Goal: Answer question/provide support

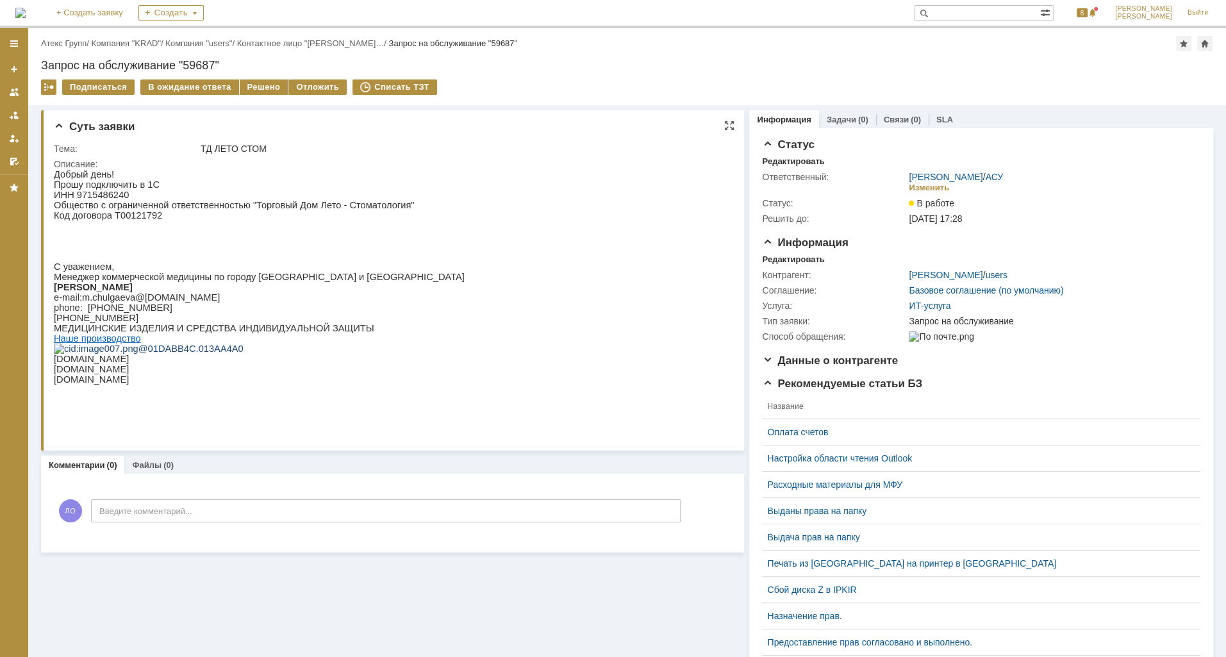
click at [138, 218] on p "Код договора Т00121792" at bounding box center [259, 215] width 411 height 10
click at [110, 188] on p "Прошу подключить в 1С" at bounding box center [259, 184] width 411 height 10
click at [105, 193] on p "ИНН 9715486240" at bounding box center [259, 195] width 411 height 10
copy p "9715486240"
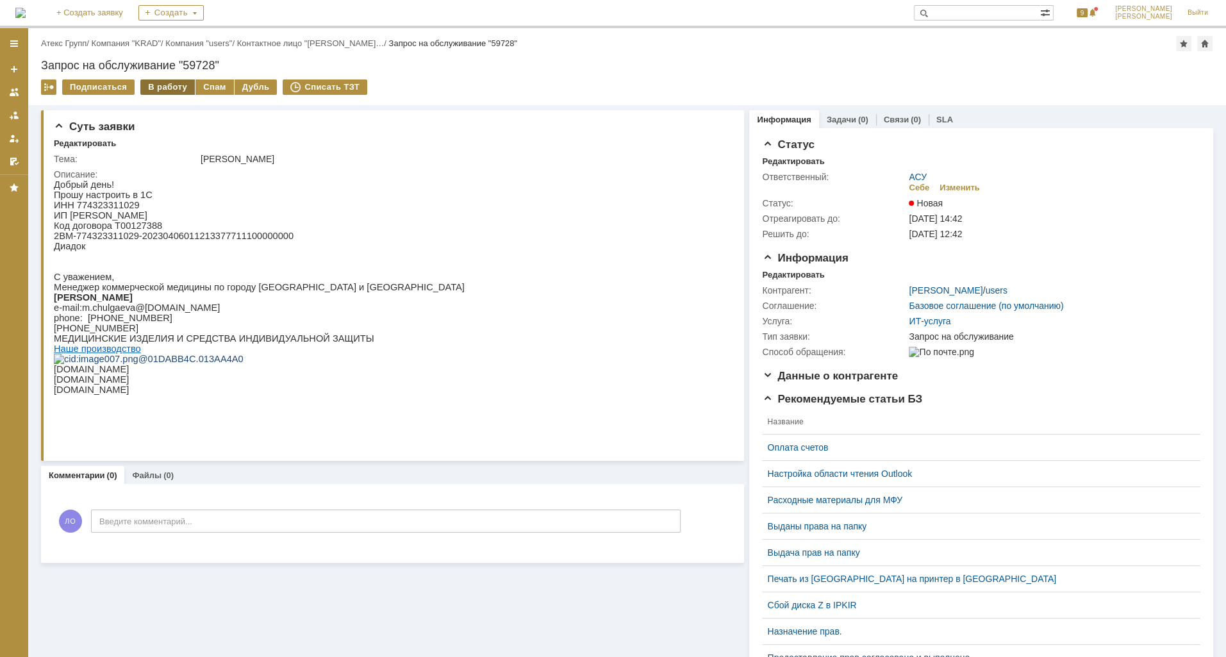
click at [172, 90] on div "В работу" at bounding box center [167, 86] width 54 height 15
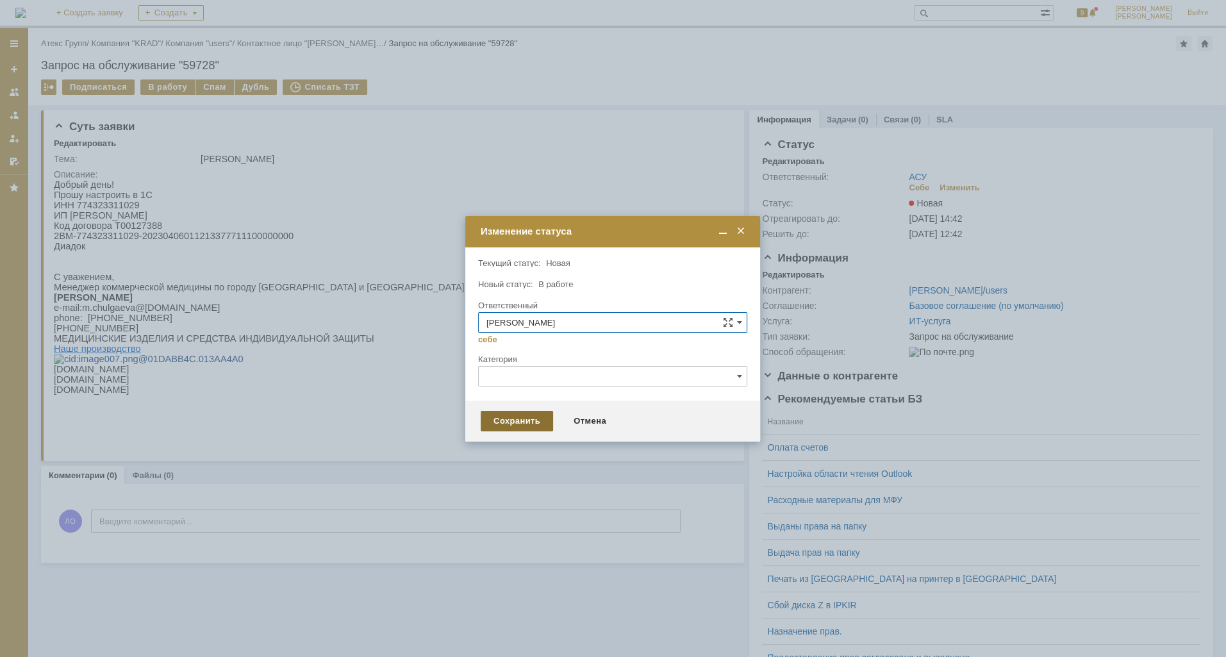
click at [520, 418] on div "Сохранить" at bounding box center [517, 421] width 72 height 21
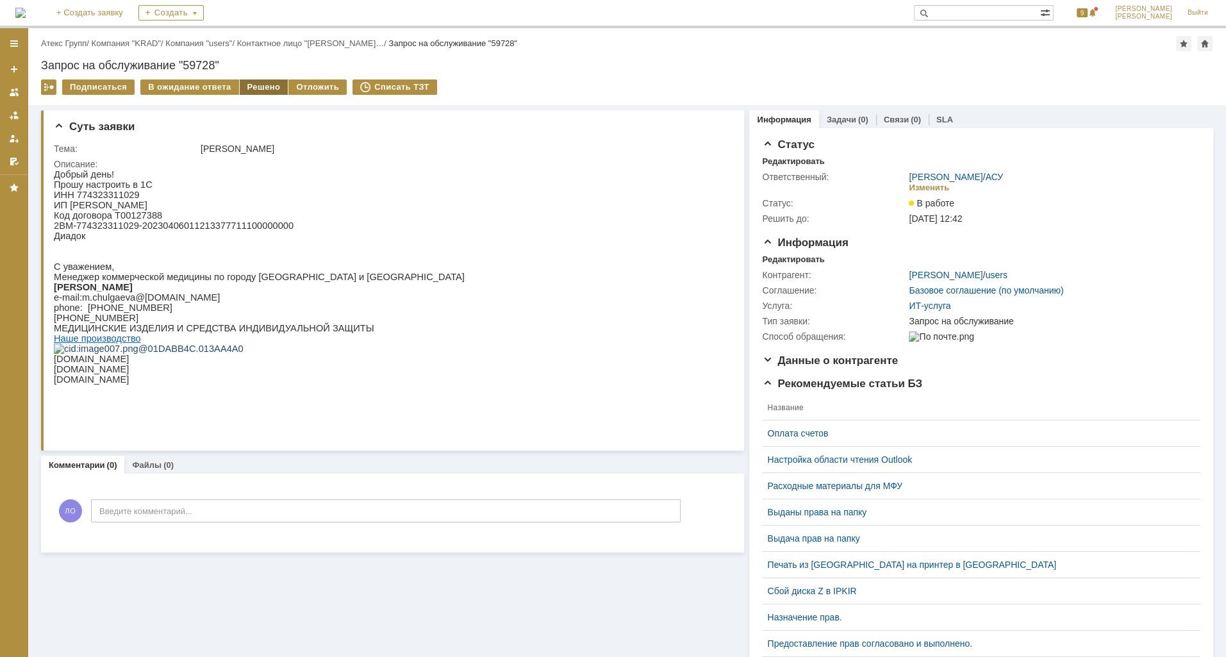
click at [254, 87] on div "Решено" at bounding box center [264, 86] width 49 height 15
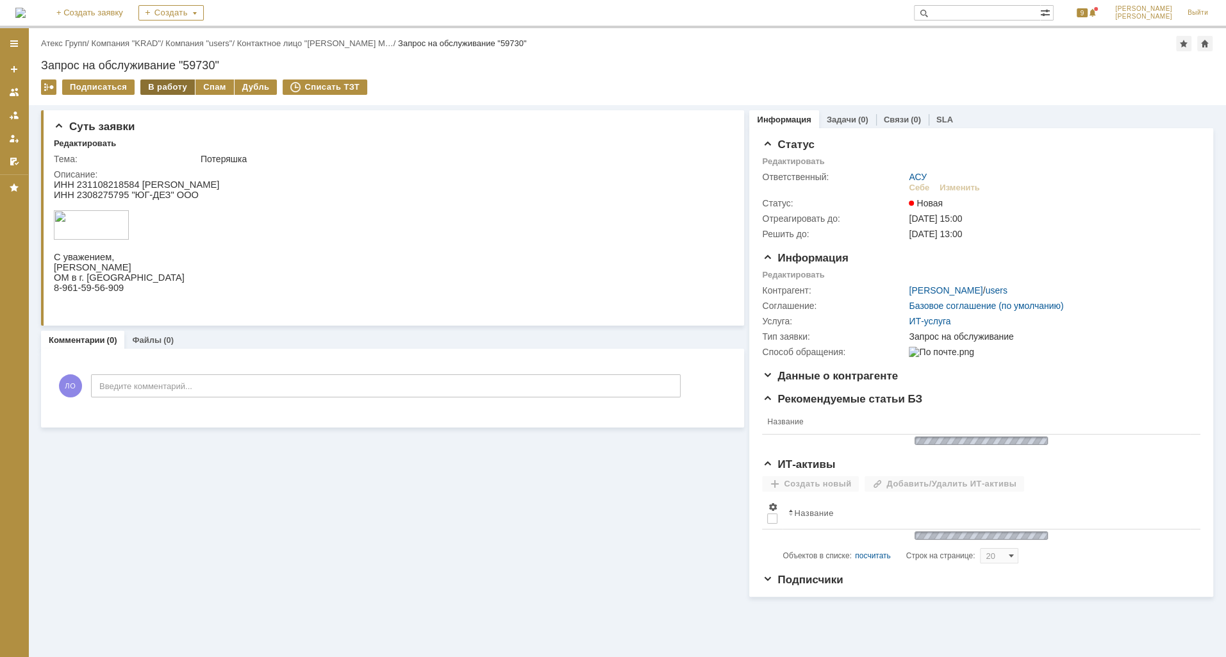
click at [157, 88] on div "В работу" at bounding box center [167, 86] width 54 height 15
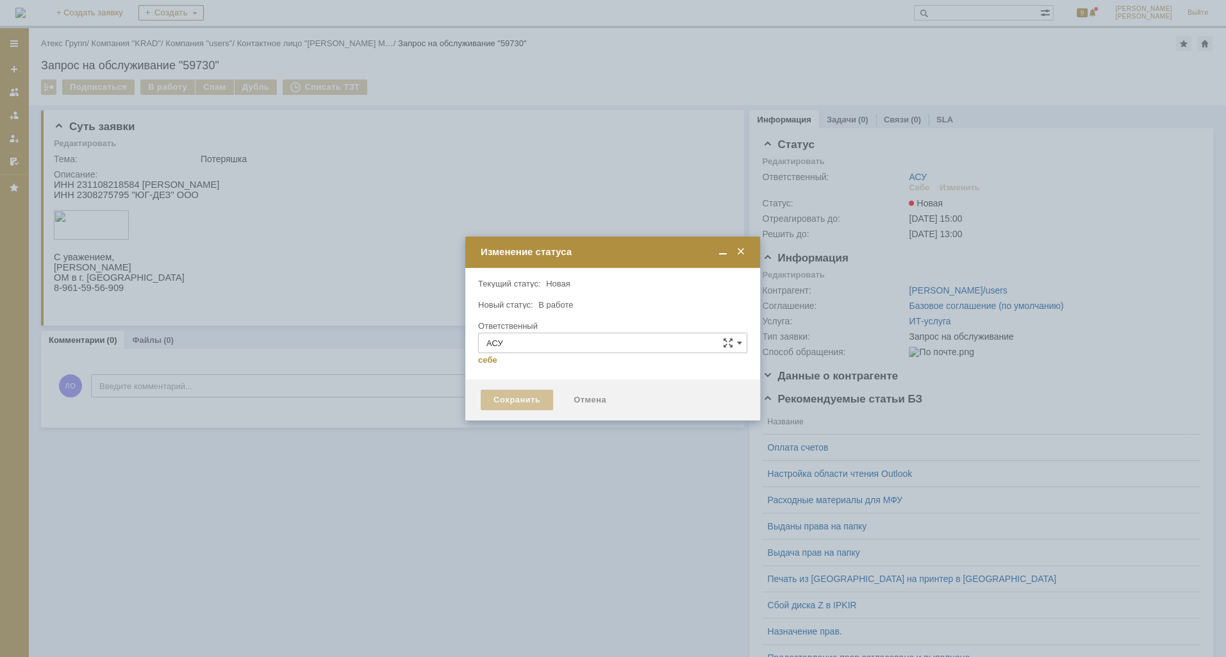
type input "Лаунова Ольга"
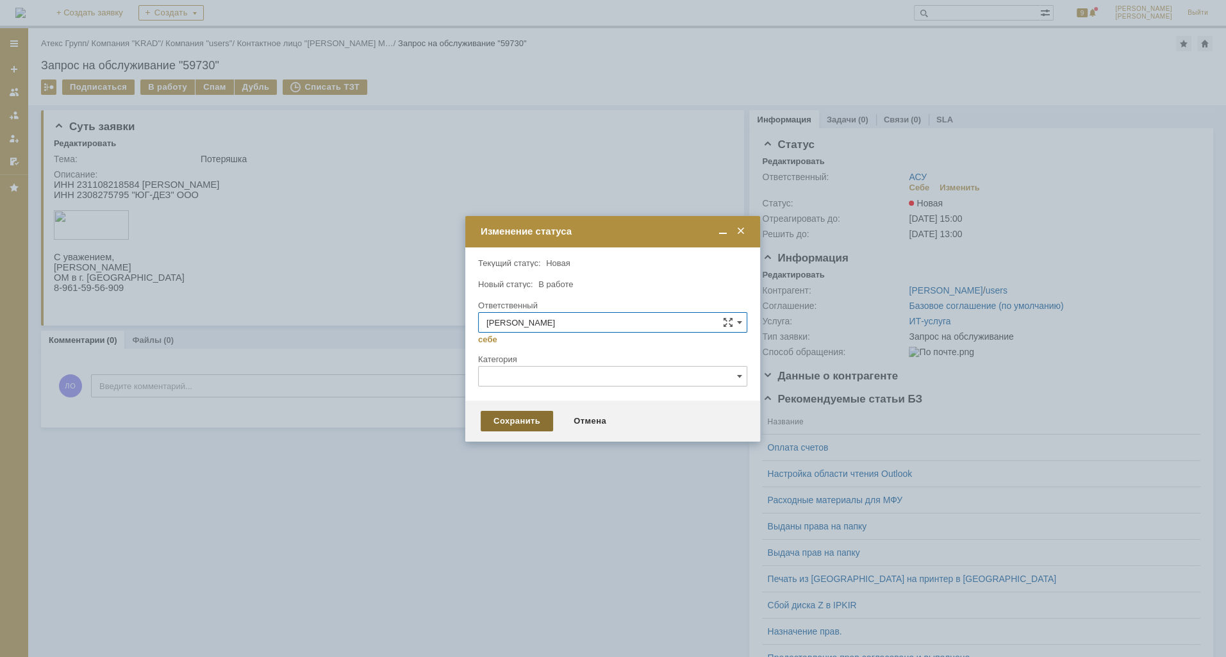
click at [541, 423] on div "Сохранить" at bounding box center [517, 421] width 72 height 21
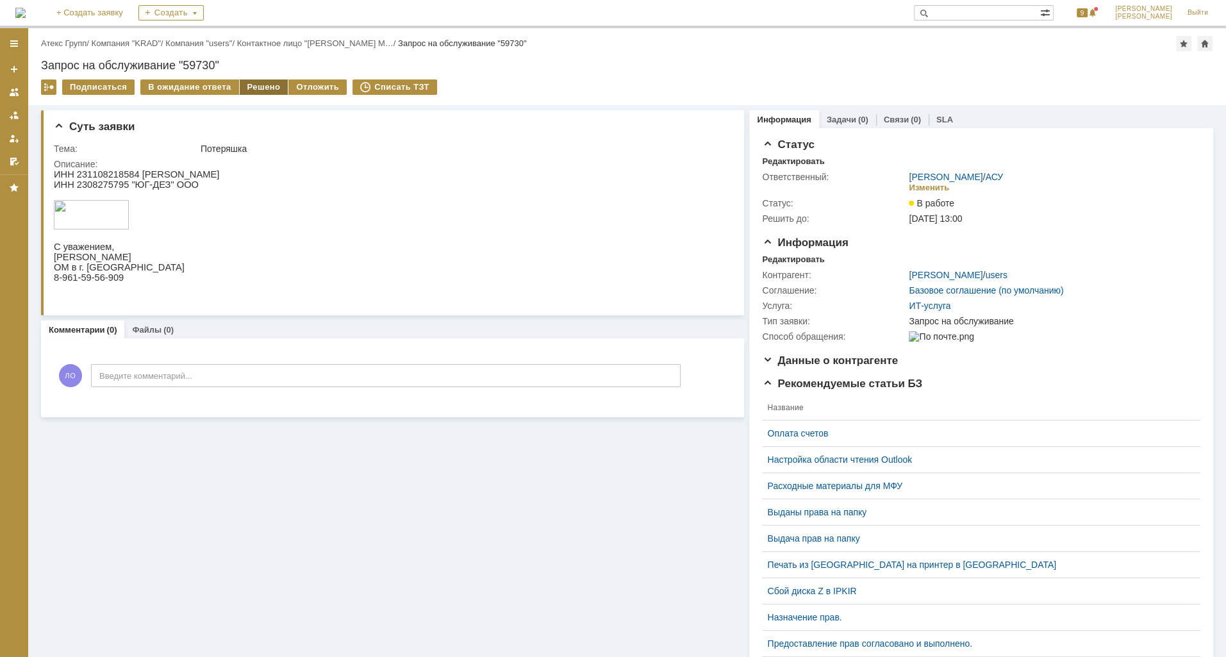
click at [247, 91] on div "Решено" at bounding box center [264, 86] width 49 height 15
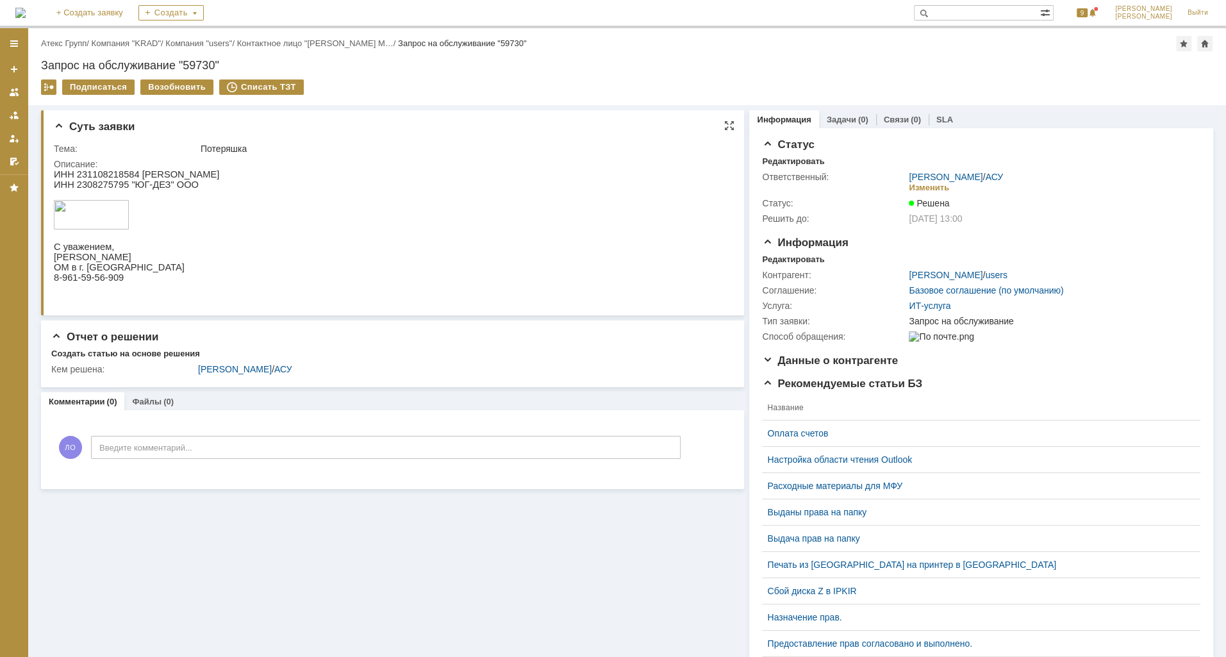
drag, startPoint x: 103, startPoint y: 165, endPoint x: 49, endPoint y: 6, distance: 168.4
click at [103, 165] on div "Описание:" at bounding box center [391, 164] width 674 height 10
click at [103, 176] on p "ИНН 231108218584 [PERSON_NAME]" at bounding box center [136, 174] width 165 height 10
copy p "231108218584"
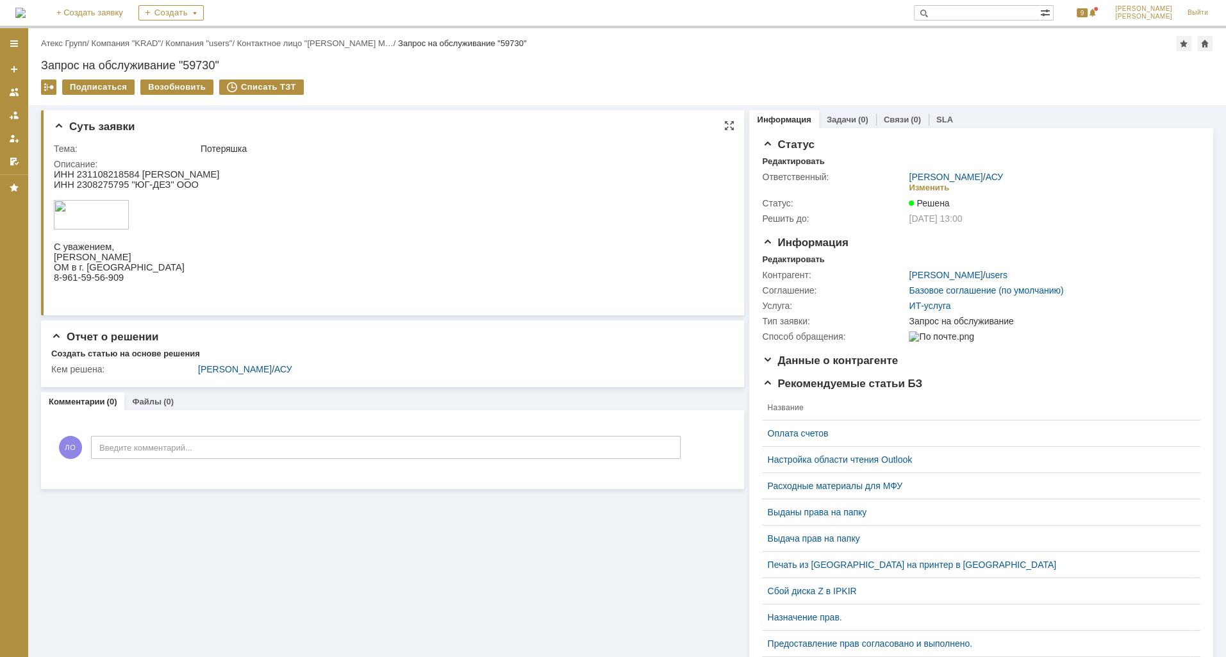
click at [104, 186] on p "ИНН 2308275795 "ЮГ-ДЕЗ" ООО" at bounding box center [136, 184] width 165 height 10
copy p "2308275795"
drag, startPoint x: 132, startPoint y: 185, endPoint x: 155, endPoint y: 186, distance: 23.1
click at [155, 186] on p "ИНН 2308275795 "ЮГ-ДЕЗ" ООО" at bounding box center [136, 184] width 165 height 10
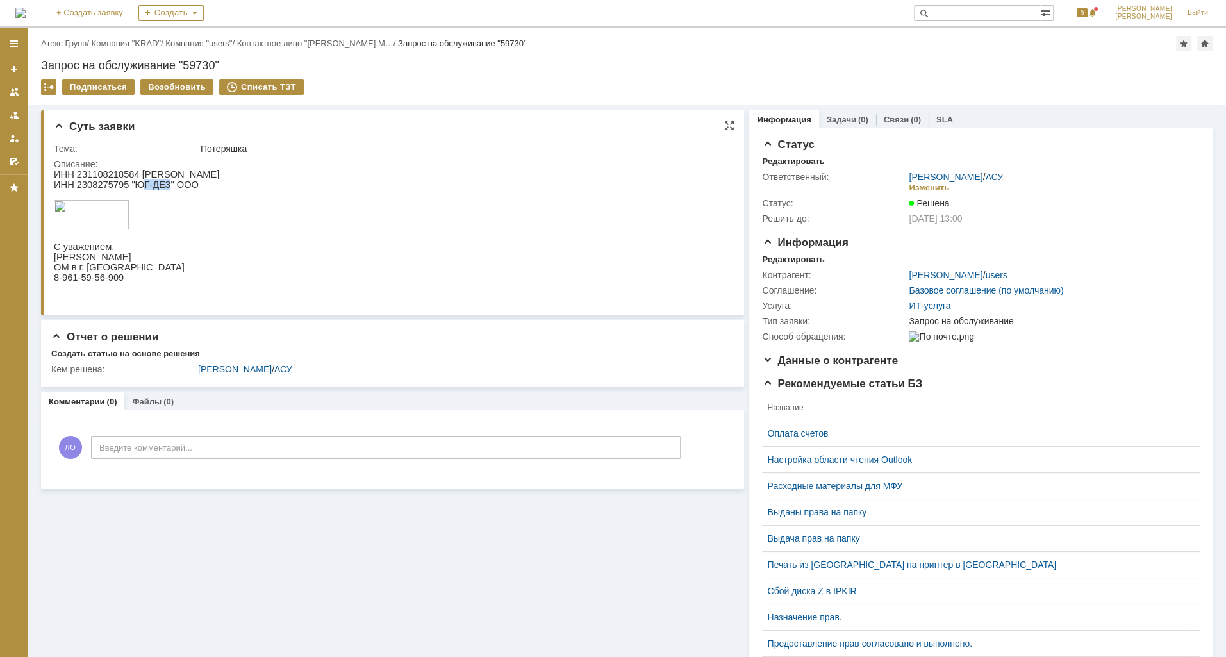
copy p "Г-ДЕЗ"
click at [76, 42] on link "Атекс Групп" at bounding box center [64, 43] width 46 height 10
click at [60, 45] on link "Атекс Групп" at bounding box center [64, 43] width 46 height 10
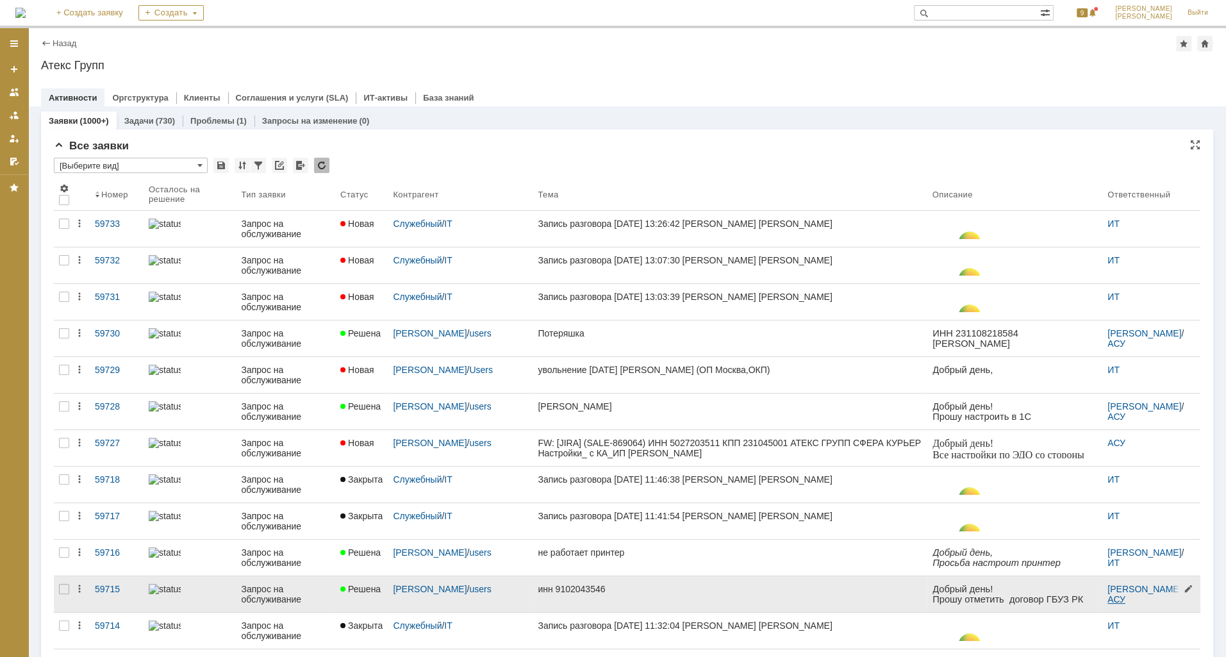
click at [1108, 602] on link "АСУ" at bounding box center [1116, 599] width 18 height 10
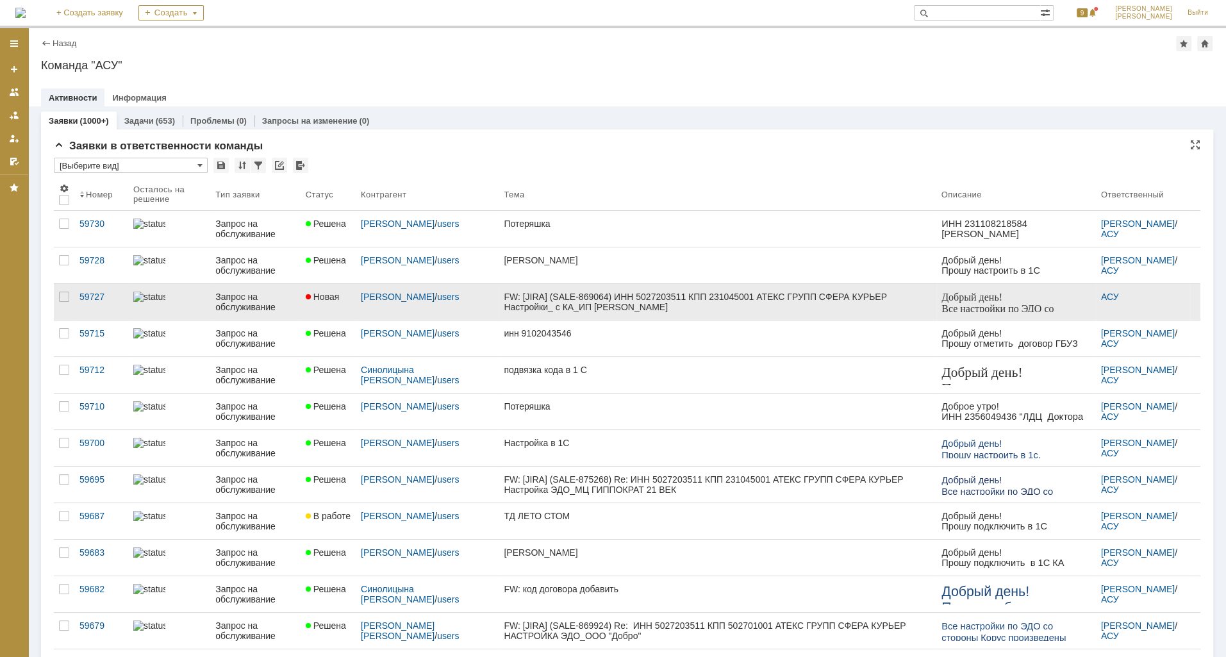
click at [333, 288] on link "Новая" at bounding box center [328, 302] width 55 height 36
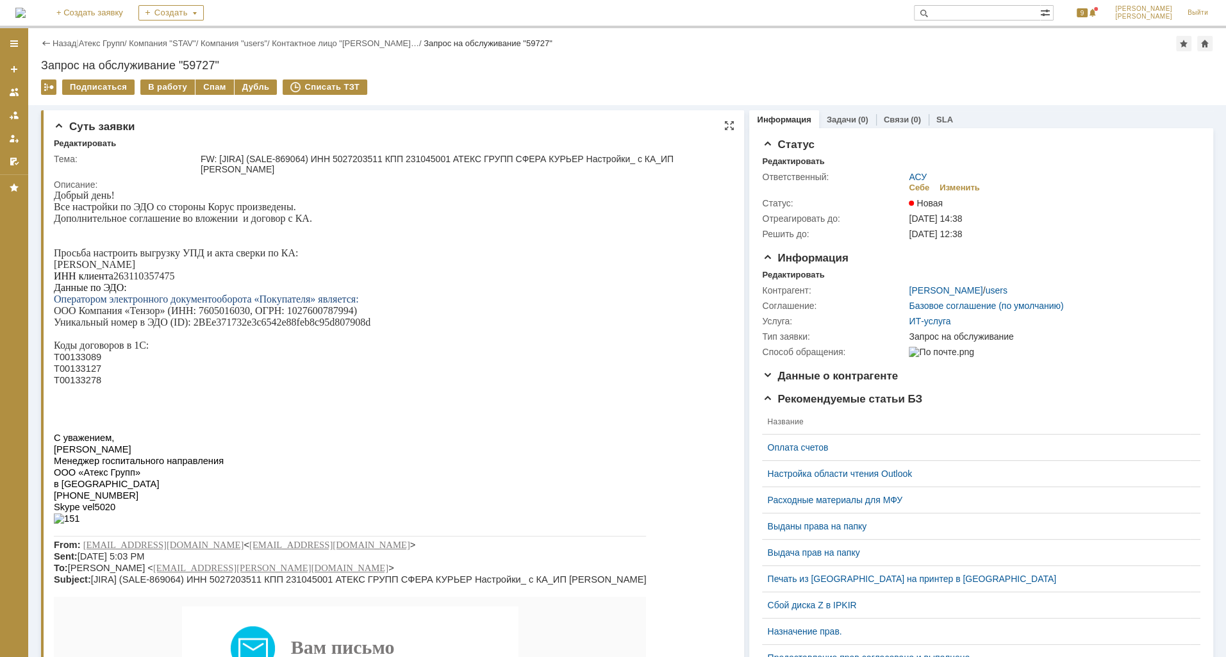
click at [148, 275] on p "ИНН клиента 263110357475" at bounding box center [350, 276] width 592 height 12
drag, startPoint x: 148, startPoint y: 275, endPoint x: 224, endPoint y: 288, distance: 76.7
click at [224, 288] on p "Данные по ЭДО:" at bounding box center [350, 288] width 592 height 12
click at [154, 282] on p "ИНН клиента 263110357475" at bounding box center [350, 276] width 592 height 12
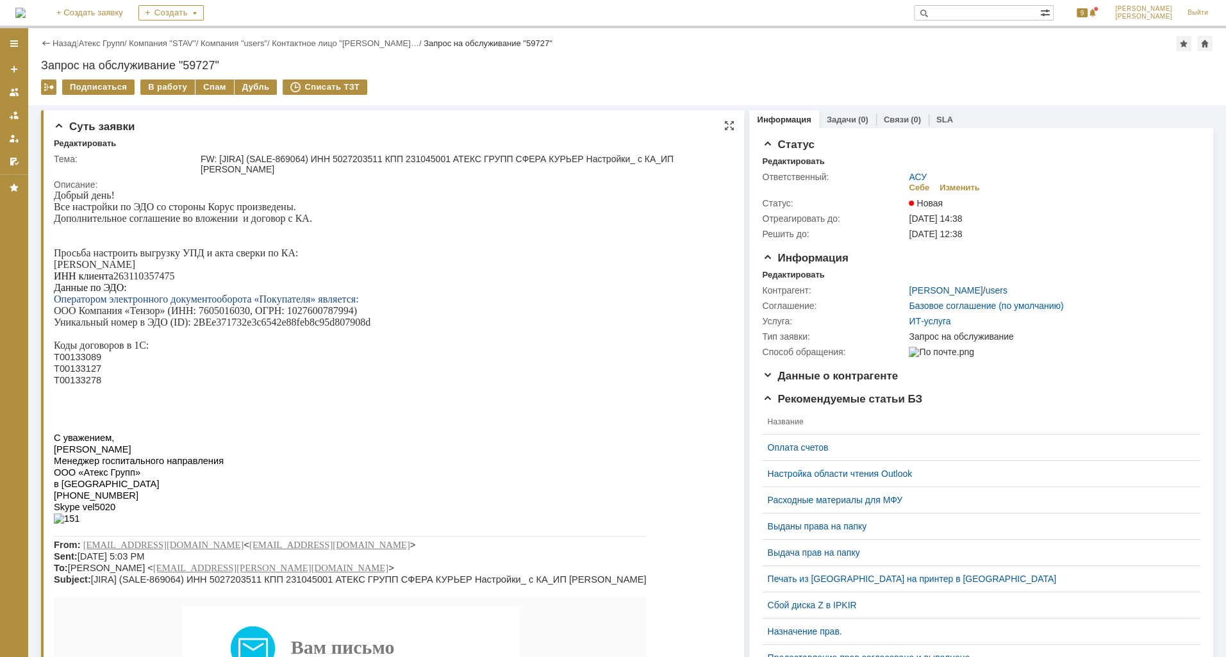
click at [154, 282] on p "ИНН клиента 263110357475" at bounding box center [350, 276] width 592 height 12
copy p "263110357475"
click at [265, 327] on p "Уникальный номер в ЭДО (ID): 2BEe371732e3c6542e88feb8c95d807908d" at bounding box center [350, 323] width 592 height 12
drag, startPoint x: 195, startPoint y: 330, endPoint x: 370, endPoint y: 330, distance: 175.6
click at [370, 328] on p "Уникальный номер в ЭДО (ID): 2BEe371732e3c6542e88feb8c95d807908d" at bounding box center [350, 323] width 592 height 12
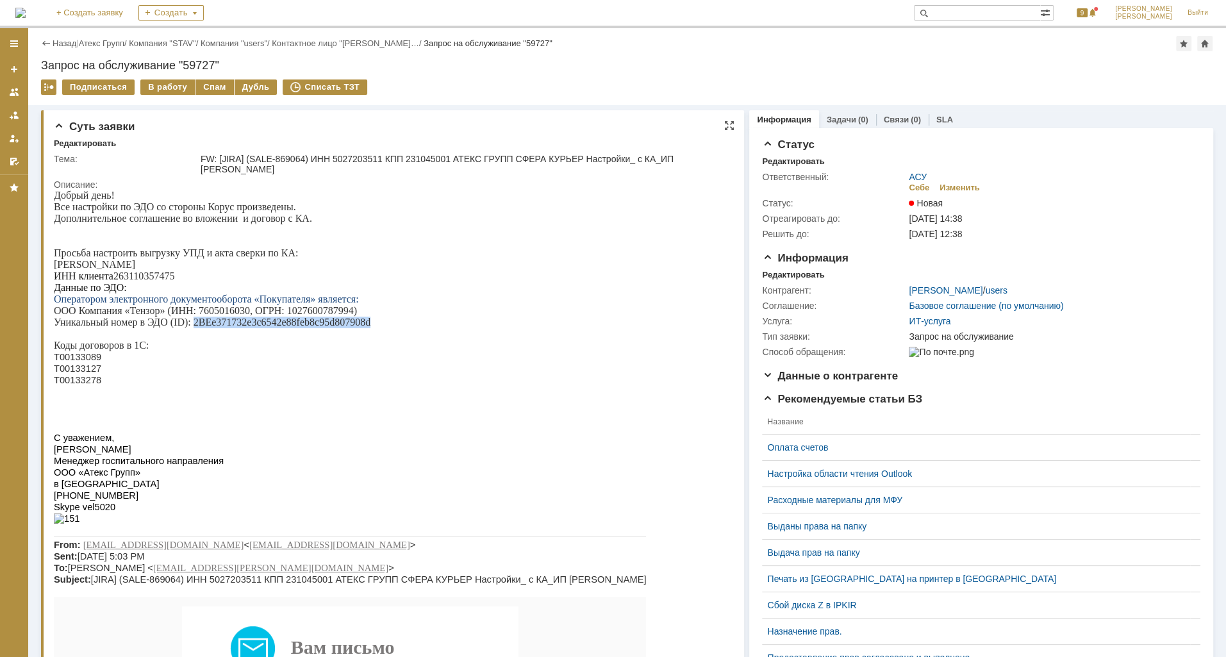
copy p "2BEe371732e3c6542e88feb8c95d807908d"
drag, startPoint x: 99, startPoint y: 363, endPoint x: 65, endPoint y: 362, distance: 34.0
click at [65, 362] on p "Т00133089" at bounding box center [350, 357] width 592 height 12
drag, startPoint x: 99, startPoint y: 392, endPoint x: 59, endPoint y: 394, distance: 40.5
click at [59, 386] on p "Т00133278" at bounding box center [350, 380] width 592 height 12
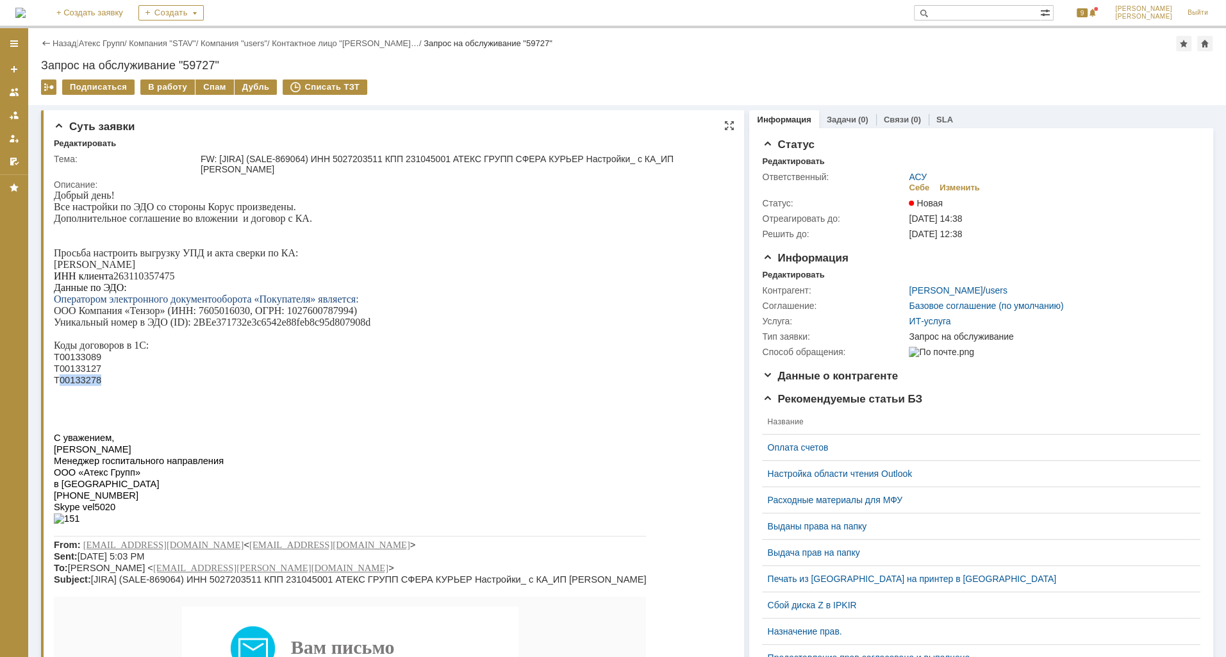
drag, startPoint x: 59, startPoint y: 394, endPoint x: 67, endPoint y: 395, distance: 7.8
copy span "00133278"
click at [170, 83] on div "В работу" at bounding box center [167, 86] width 54 height 15
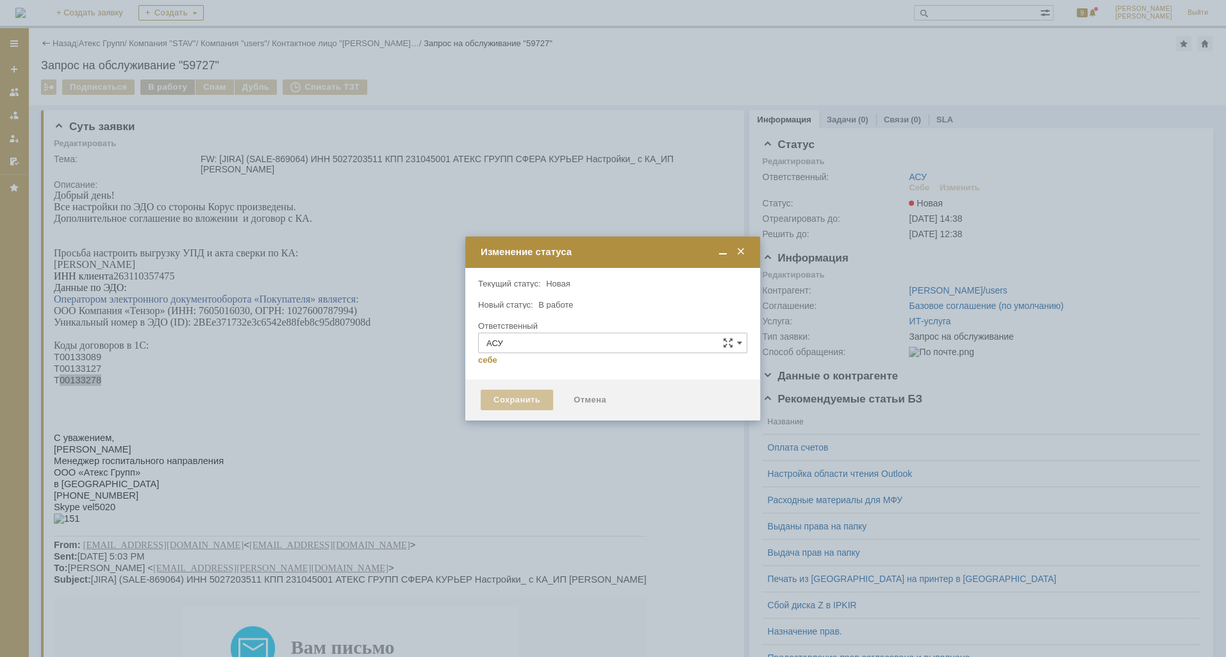
type input "[PERSON_NAME]"
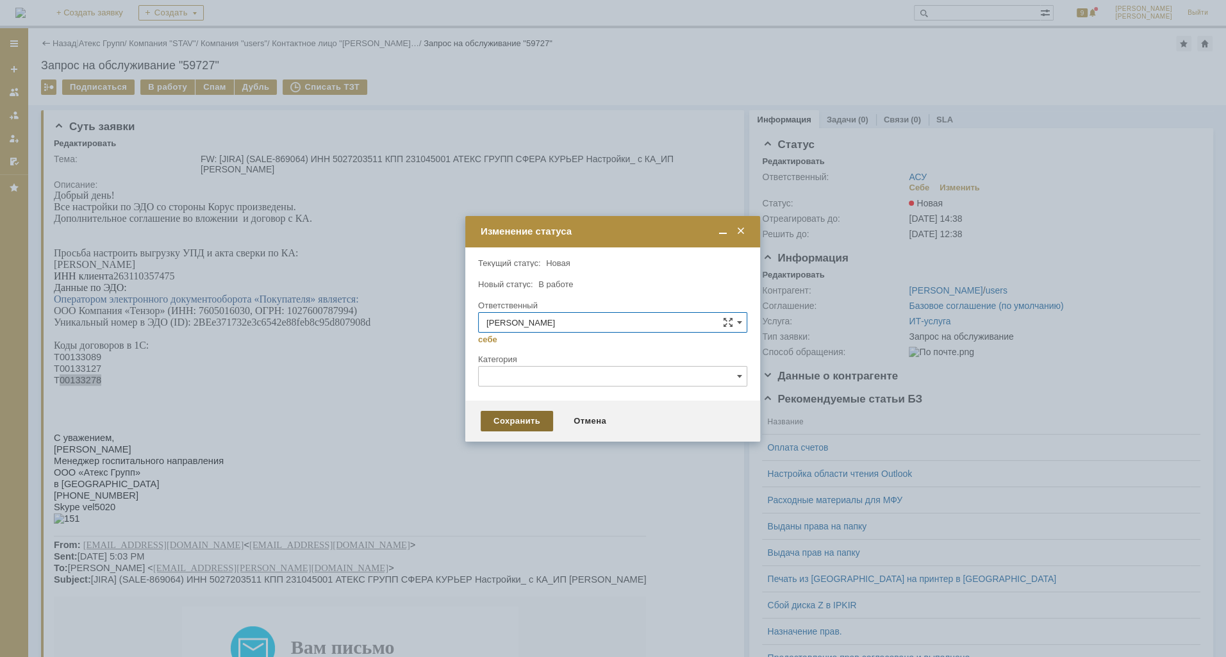
click at [517, 416] on div "Сохранить" at bounding box center [517, 421] width 72 height 21
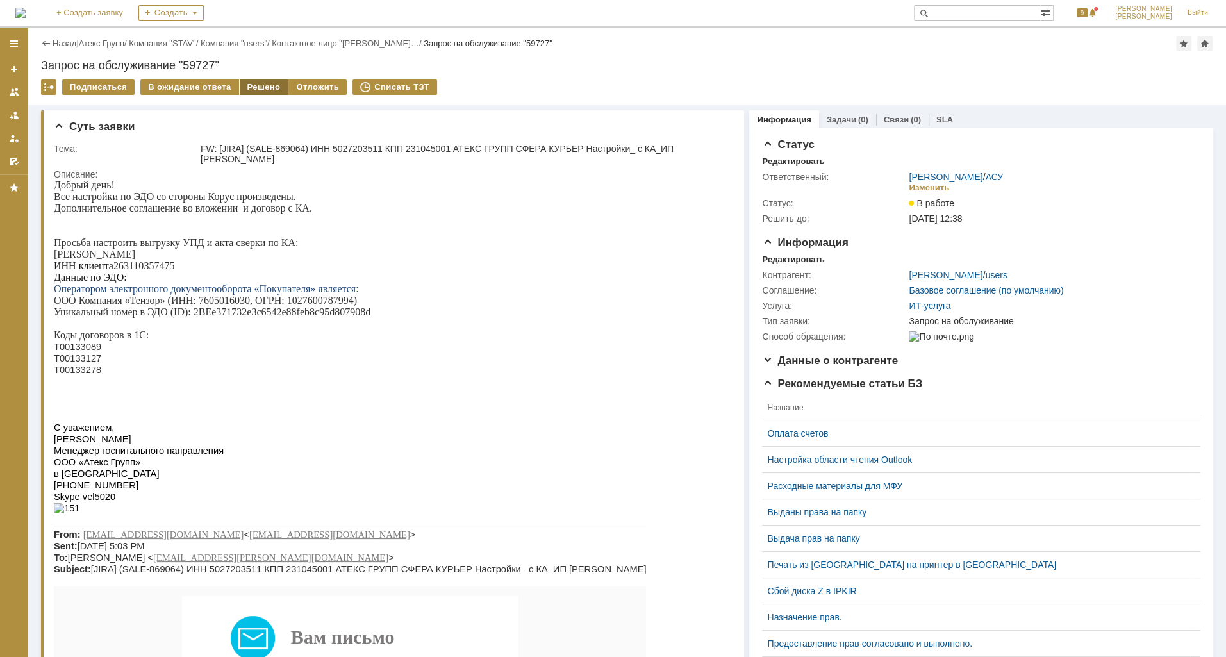
click at [251, 87] on div "Решено" at bounding box center [264, 86] width 49 height 15
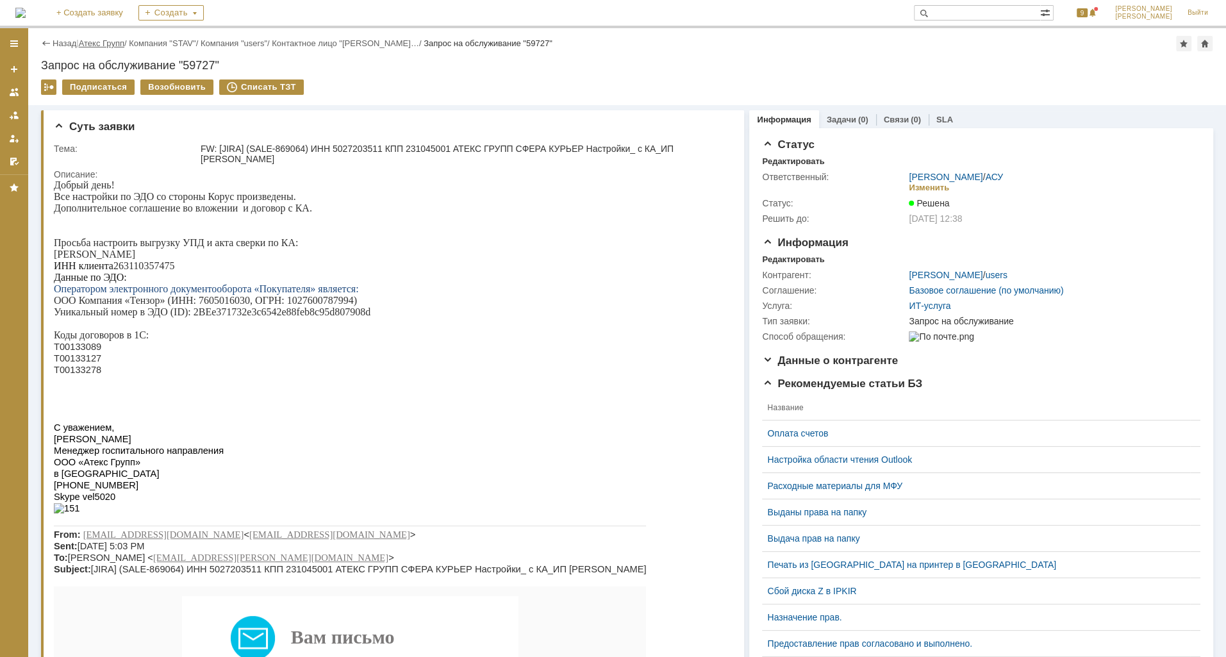
click at [112, 38] on link "Атекс Групп" at bounding box center [102, 43] width 46 height 10
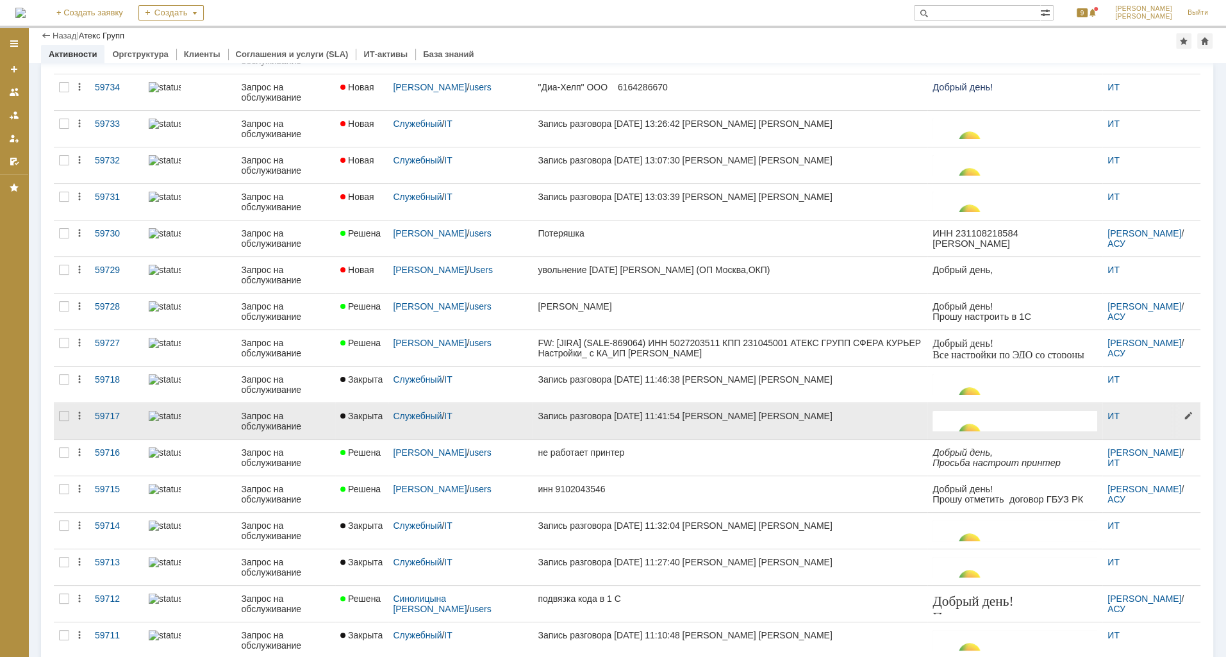
scroll to position [194, 0]
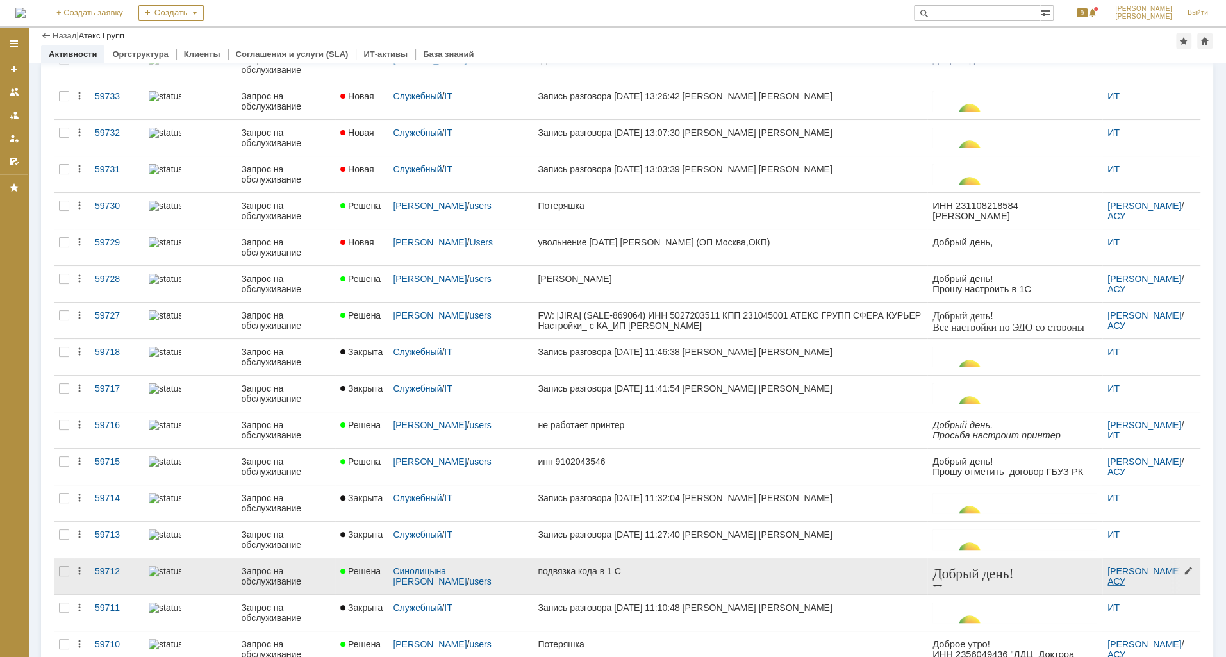
click at [1109, 583] on link "АСУ" at bounding box center [1116, 581] width 18 height 10
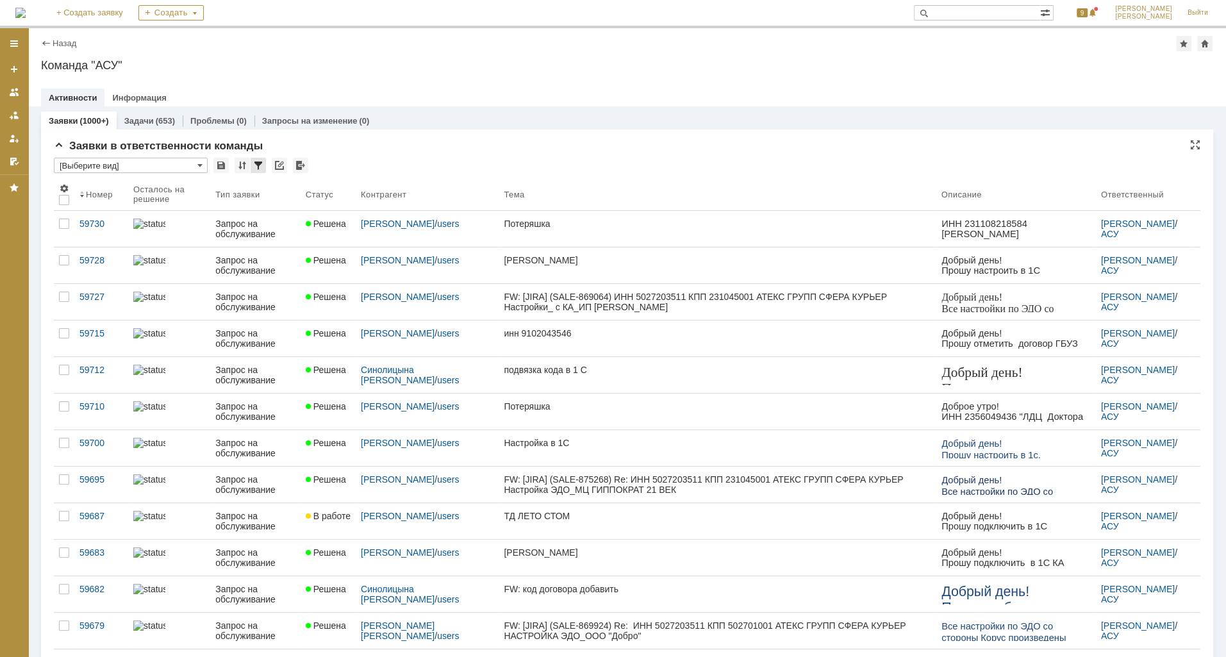
click at [254, 167] on div at bounding box center [258, 165] width 15 height 15
